Goal: Task Accomplishment & Management: Use online tool/utility

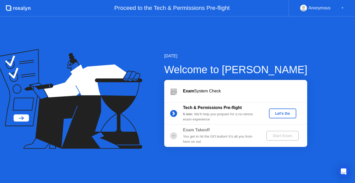
click at [286, 112] on div "Let's Go" at bounding box center [282, 113] width 23 height 4
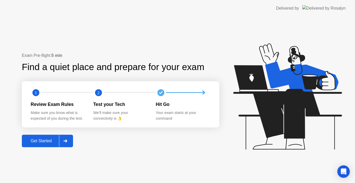
click at [41, 140] on div "Get Started" at bounding box center [41, 141] width 36 height 5
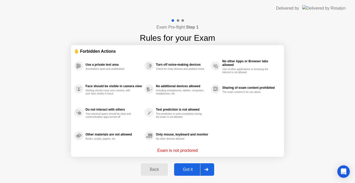
click at [188, 168] on div "Got it" at bounding box center [188, 169] width 24 height 5
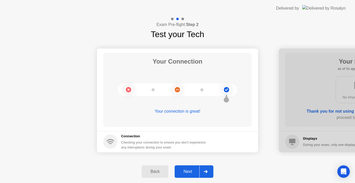
click at [186, 171] on div "Next" at bounding box center [187, 171] width 23 height 5
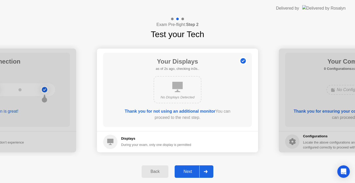
click at [191, 169] on div "Next" at bounding box center [187, 171] width 23 height 5
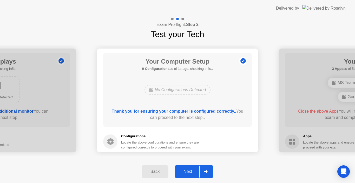
click at [192, 171] on div "Next" at bounding box center [187, 171] width 23 height 5
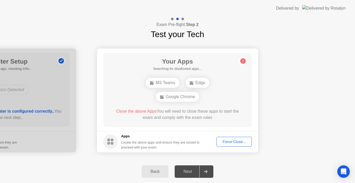
click at [226, 143] on div "Force Close..." at bounding box center [234, 142] width 32 height 4
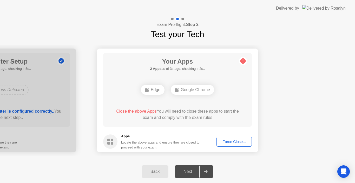
click at [227, 143] on div "Force Close..." at bounding box center [234, 142] width 32 height 4
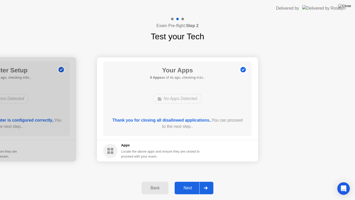
click at [190, 183] on div "Next" at bounding box center [187, 187] width 23 height 5
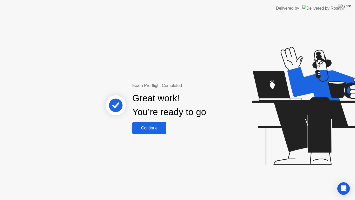
click at [149, 127] on div "Continue" at bounding box center [149, 127] width 31 height 5
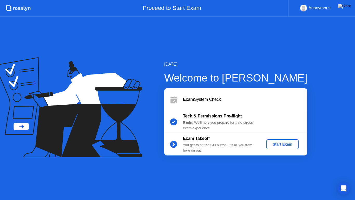
click at [275, 145] on div "Start Exam" at bounding box center [282, 144] width 28 height 4
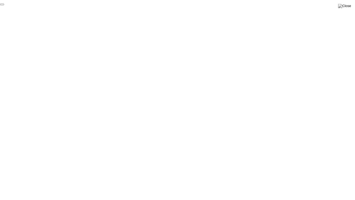
click div "End Proctoring Session"
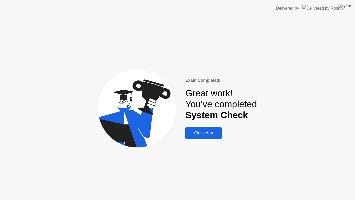
click at [212, 132] on div "Close App" at bounding box center [203, 132] width 33 height 5
